Goal: Find specific page/section: Find specific page/section

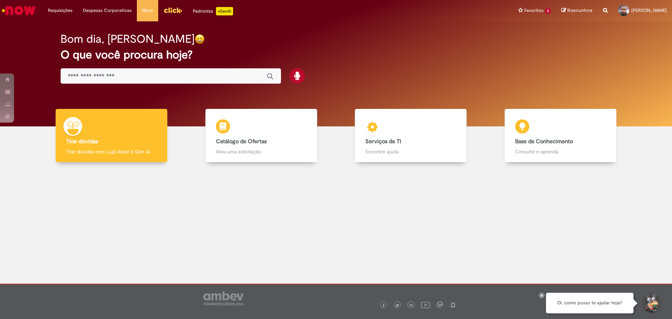
click at [380, 135] on img at bounding box center [372, 128] width 21 height 21
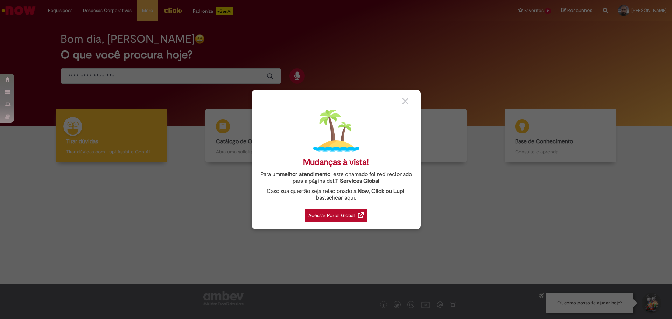
click at [345, 210] on div "Acessar Portal Global" at bounding box center [336, 215] width 62 height 13
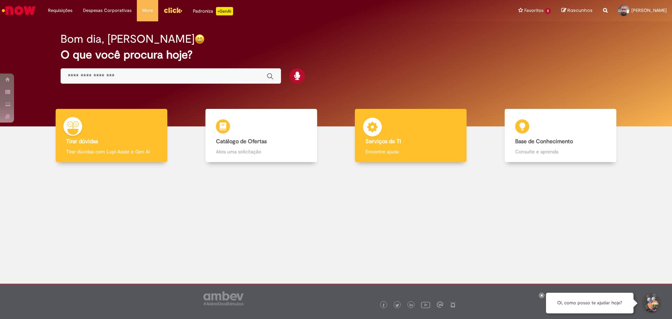
click at [419, 146] on div "Serviços de TI Serviços de TI Encontre ajuda" at bounding box center [411, 136] width 112 height 54
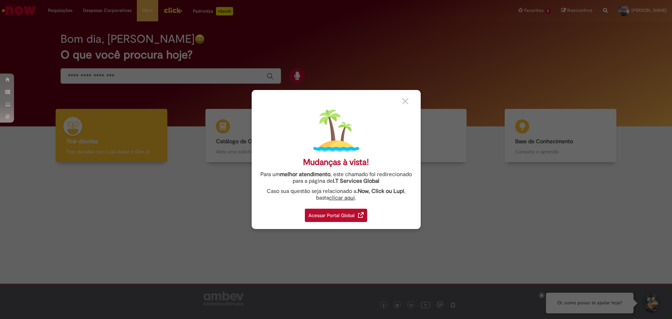
click at [344, 214] on div "Acessar Portal Global" at bounding box center [336, 215] width 62 height 13
